Goal: Answer question/provide support

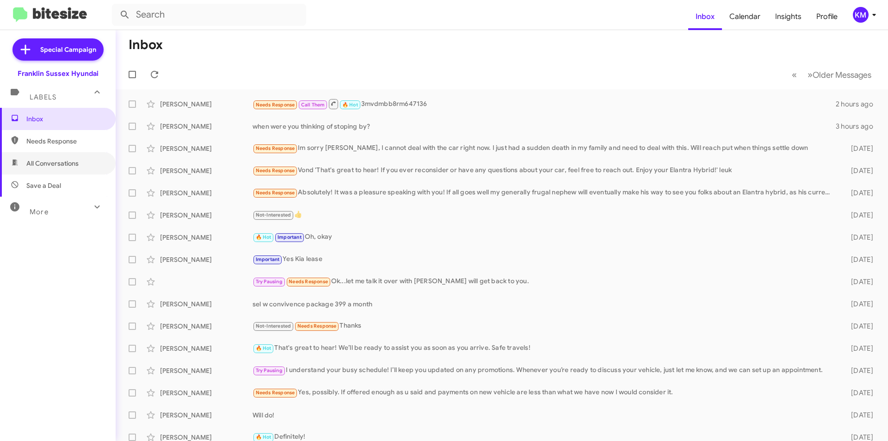
click at [48, 161] on span "All Conversations" at bounding box center [52, 163] width 52 height 9
type input "in:all-conversations"
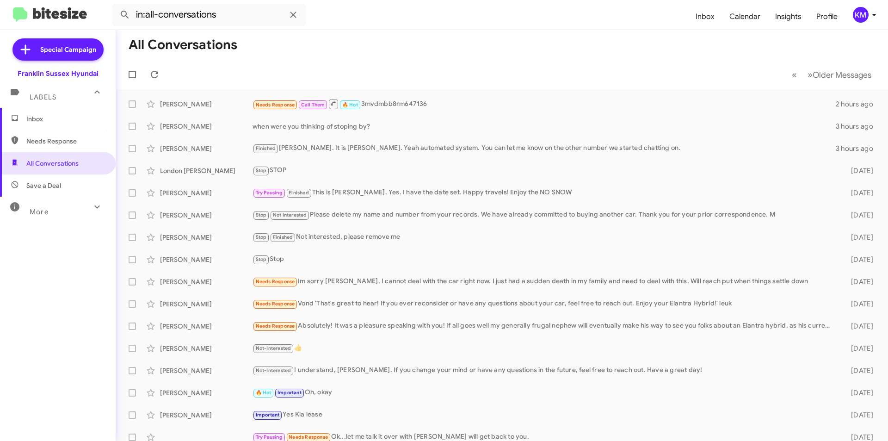
click at [379, 104] on div "Needs Response Call Them 🔥 Hot 3mvdmbb8rm647136" at bounding box center [544, 104] width 583 height 12
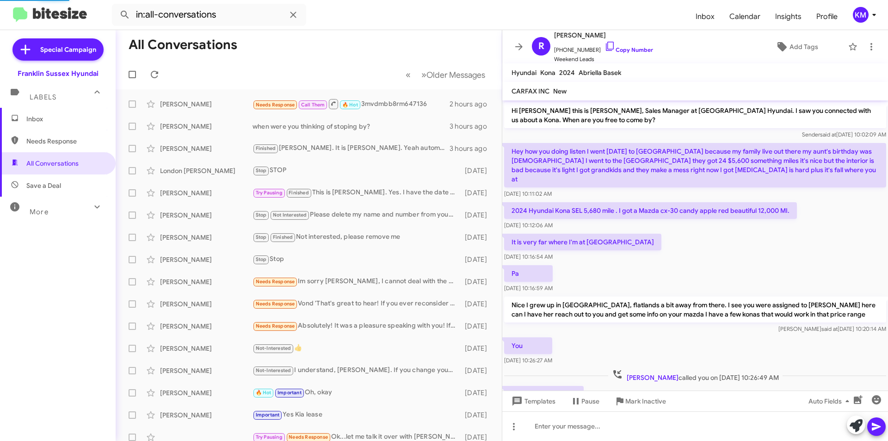
scroll to position [37, 0]
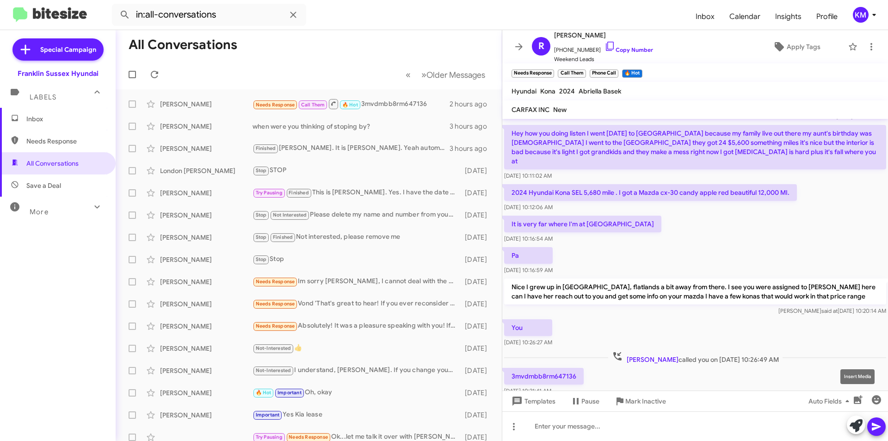
click at [854, 396] on icon "button" at bounding box center [858, 399] width 11 height 11
